Goal: Purchase product/service

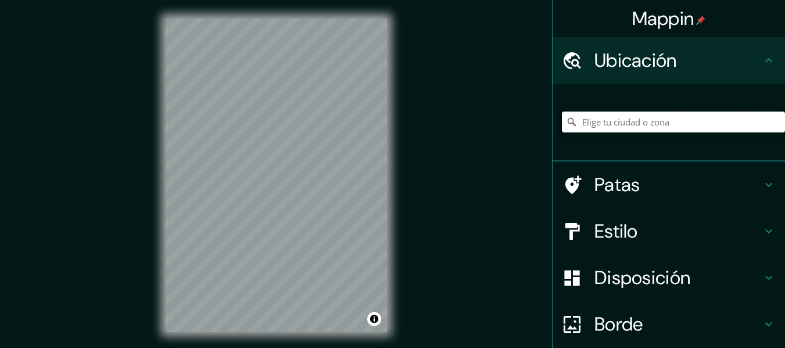
click at [642, 116] on input "Elige tu ciudad o zona" at bounding box center [673, 122] width 223 height 21
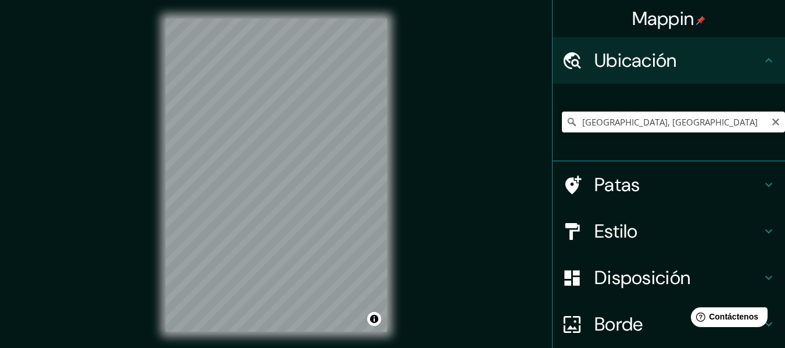
click at [651, 124] on input "[GEOGRAPHIC_DATA], [GEOGRAPHIC_DATA]" at bounding box center [673, 122] width 223 height 21
click at [571, 119] on input "[GEOGRAPHIC_DATA], [GEOGRAPHIC_DATA]" at bounding box center [673, 122] width 223 height 21
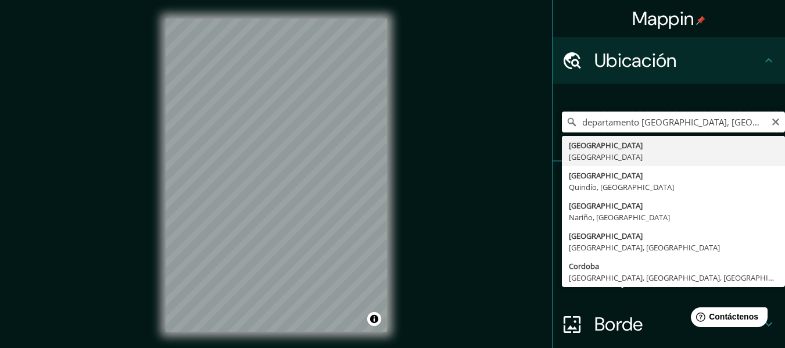
type input "[GEOGRAPHIC_DATA], [GEOGRAPHIC_DATA]"
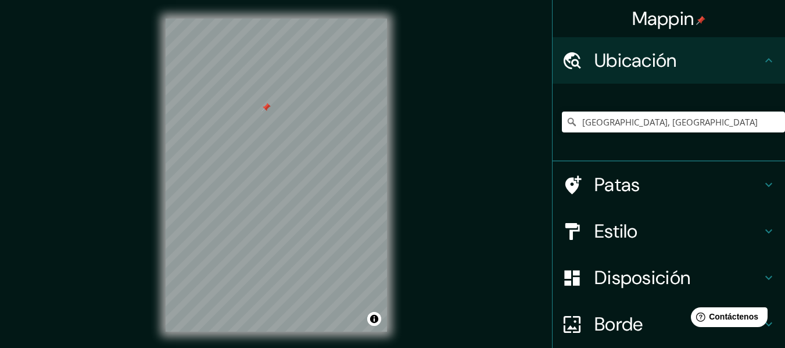
click at [762, 62] on icon at bounding box center [769, 60] width 14 height 14
click at [762, 276] on icon at bounding box center [769, 278] width 14 height 14
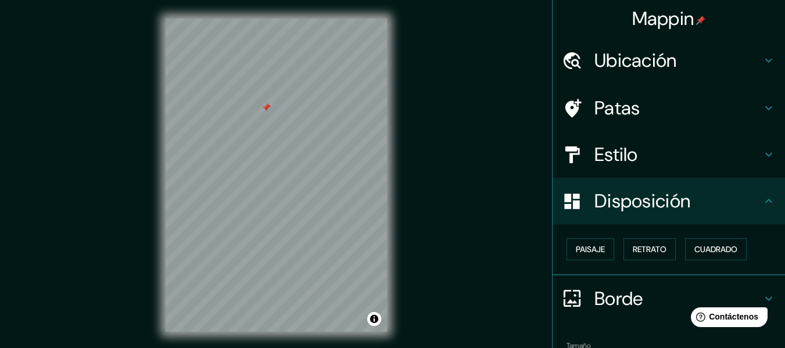
click at [712, 109] on h4 "Patas" at bounding box center [677, 107] width 167 height 23
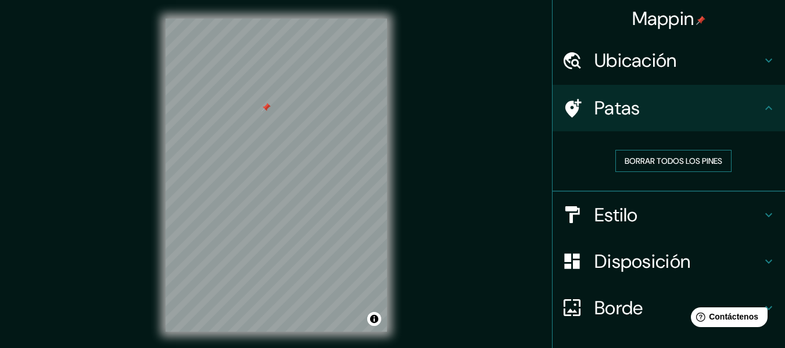
click at [685, 160] on font "Borrar todos los pines" at bounding box center [673, 161] width 98 height 10
click at [728, 218] on h4 "Estilo" at bounding box center [677, 214] width 167 height 23
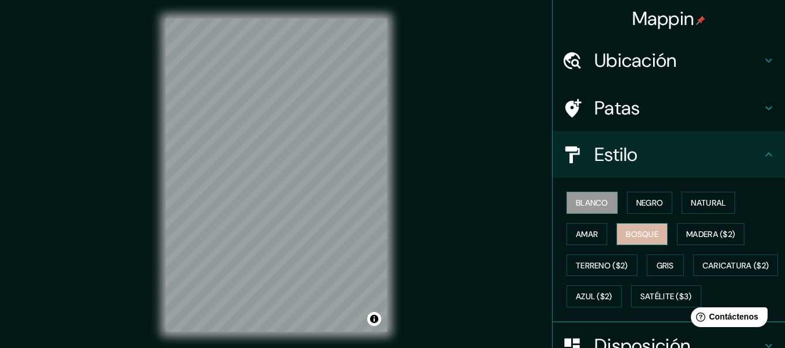
click at [639, 231] on font "Bosque" at bounding box center [642, 234] width 33 height 10
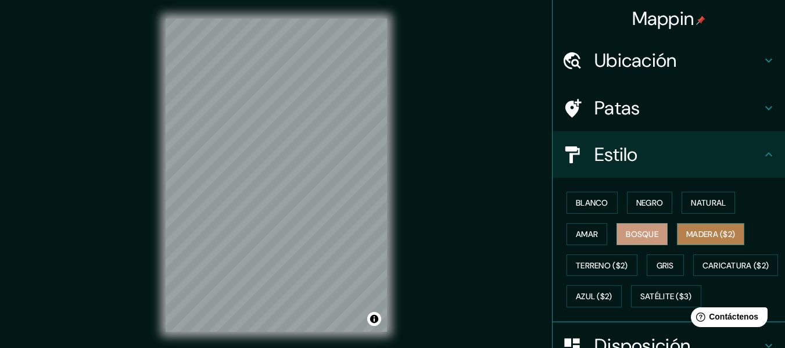
click at [700, 231] on font "Madera ($2)" at bounding box center [710, 234] width 49 height 10
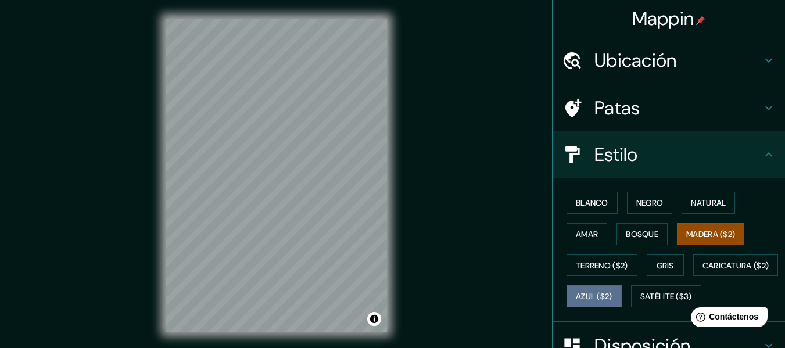
click at [612, 292] on font "Azul ($2)" at bounding box center [594, 297] width 37 height 10
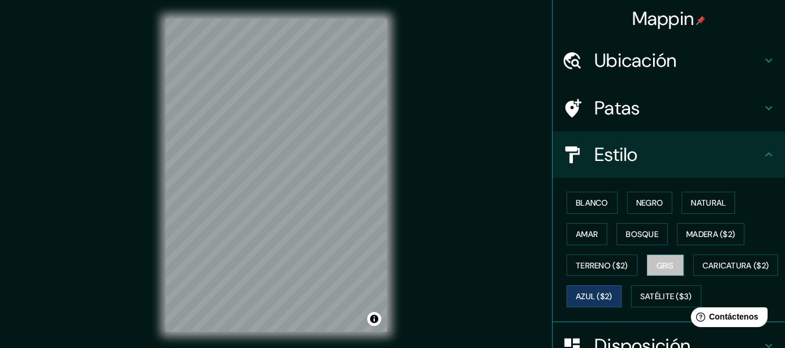
click at [661, 269] on font "Gris" at bounding box center [664, 265] width 17 height 10
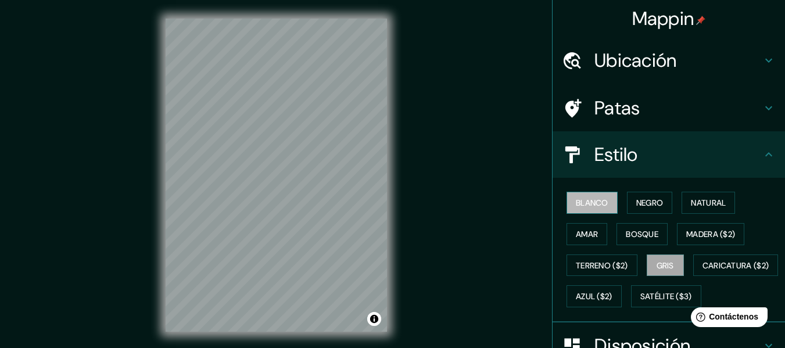
click at [591, 204] on font "Blanco" at bounding box center [592, 202] width 33 height 10
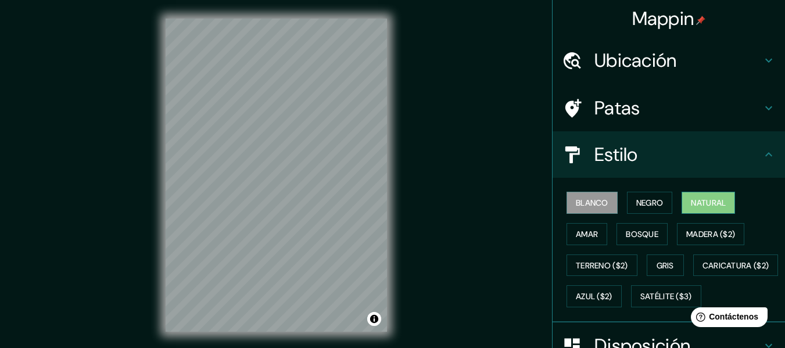
click at [692, 202] on font "Natural" at bounding box center [708, 202] width 35 height 10
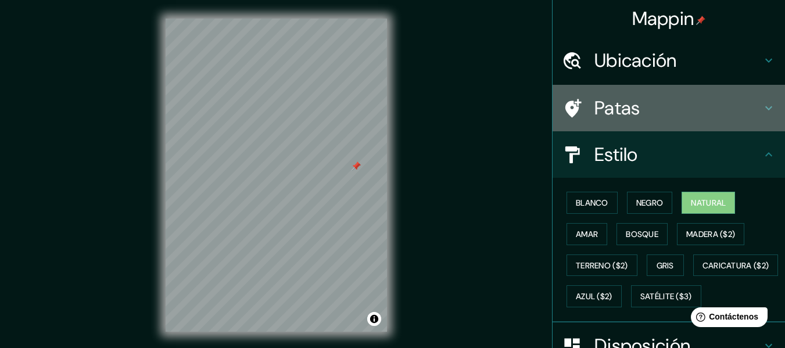
click at [762, 110] on icon at bounding box center [769, 108] width 14 height 14
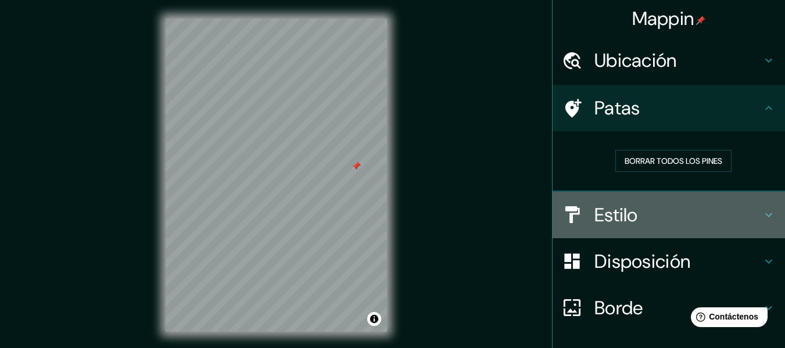
click at [748, 211] on h4 "Estilo" at bounding box center [677, 214] width 167 height 23
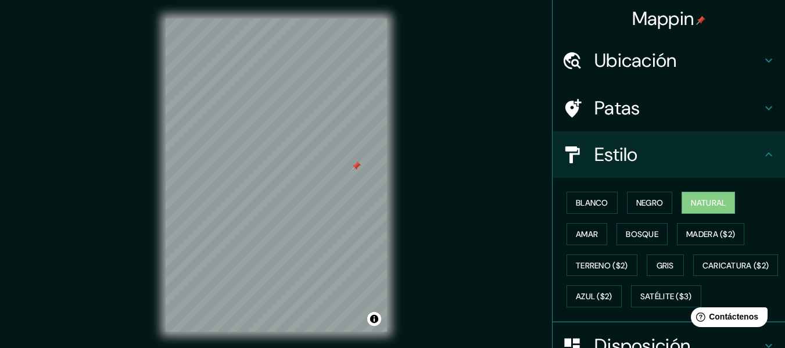
click at [358, 166] on div at bounding box center [355, 165] width 9 height 9
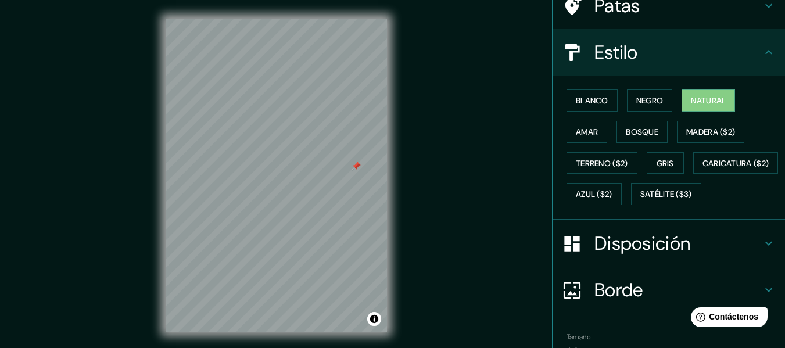
scroll to position [196, 0]
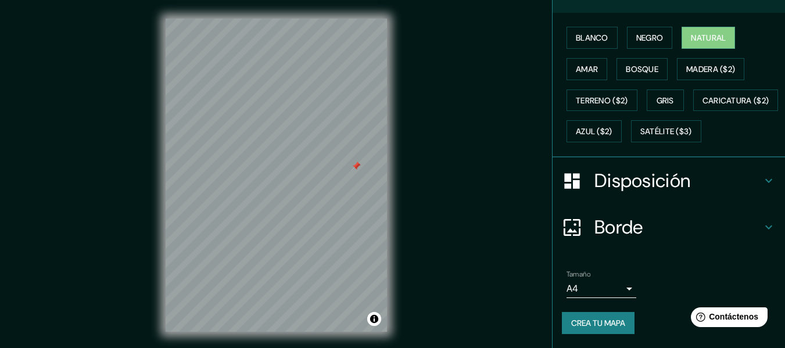
click at [683, 193] on font "Disposición" at bounding box center [642, 180] width 96 height 24
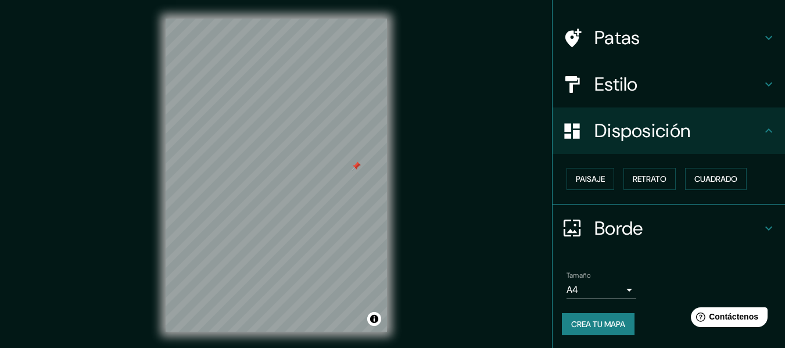
scroll to position [71, 0]
click at [622, 38] on font "Patas" at bounding box center [617, 37] width 46 height 24
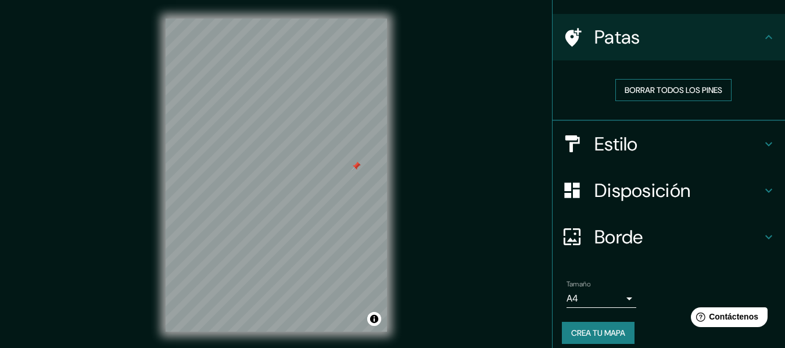
click at [671, 87] on font "Borrar todos los pines" at bounding box center [673, 90] width 98 height 10
